Goal: Information Seeking & Learning: Learn about a topic

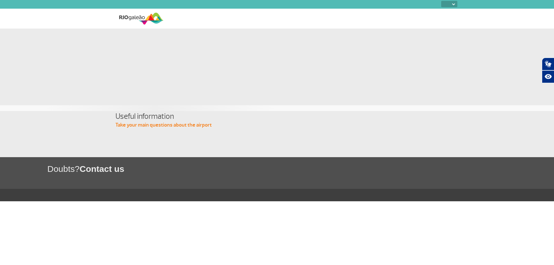
select select
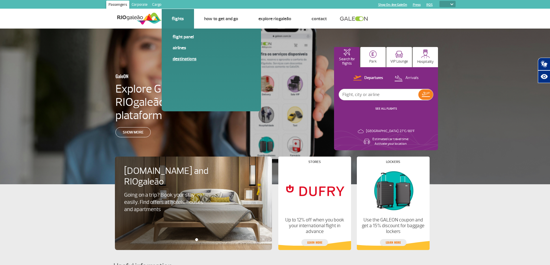
click at [180, 59] on link "Destinations" at bounding box center [211, 59] width 77 height 6
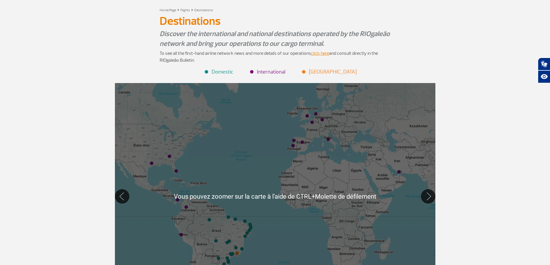
scroll to position [29, 0]
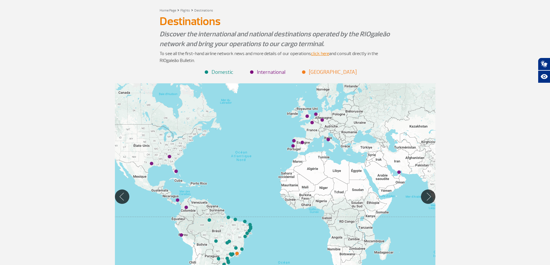
click at [318, 118] on div at bounding box center [275, 196] width 320 height 227
click at [323, 120] on img "Frankfurt (FRA)" at bounding box center [321, 120] width 3 height 3
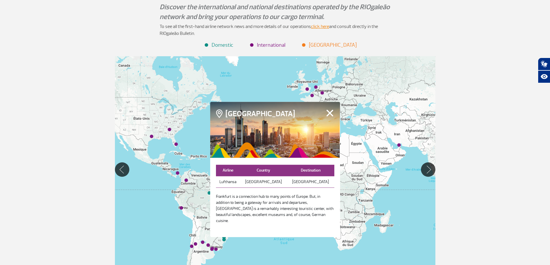
scroll to position [87, 0]
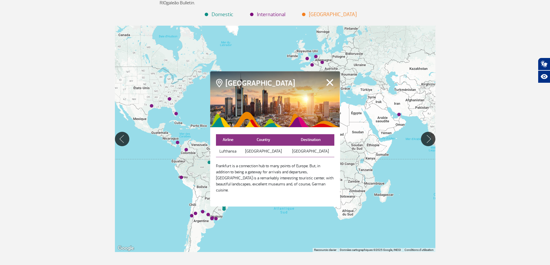
click at [329, 85] on button "Fechar" at bounding box center [329, 83] width 9 height 8
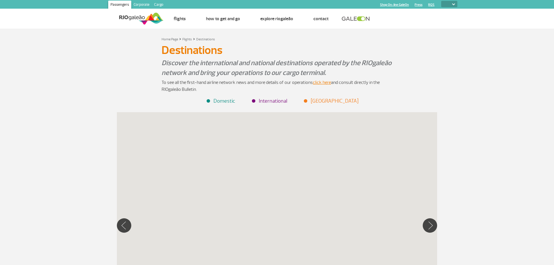
select select
